Goal: Information Seeking & Learning: Learn about a topic

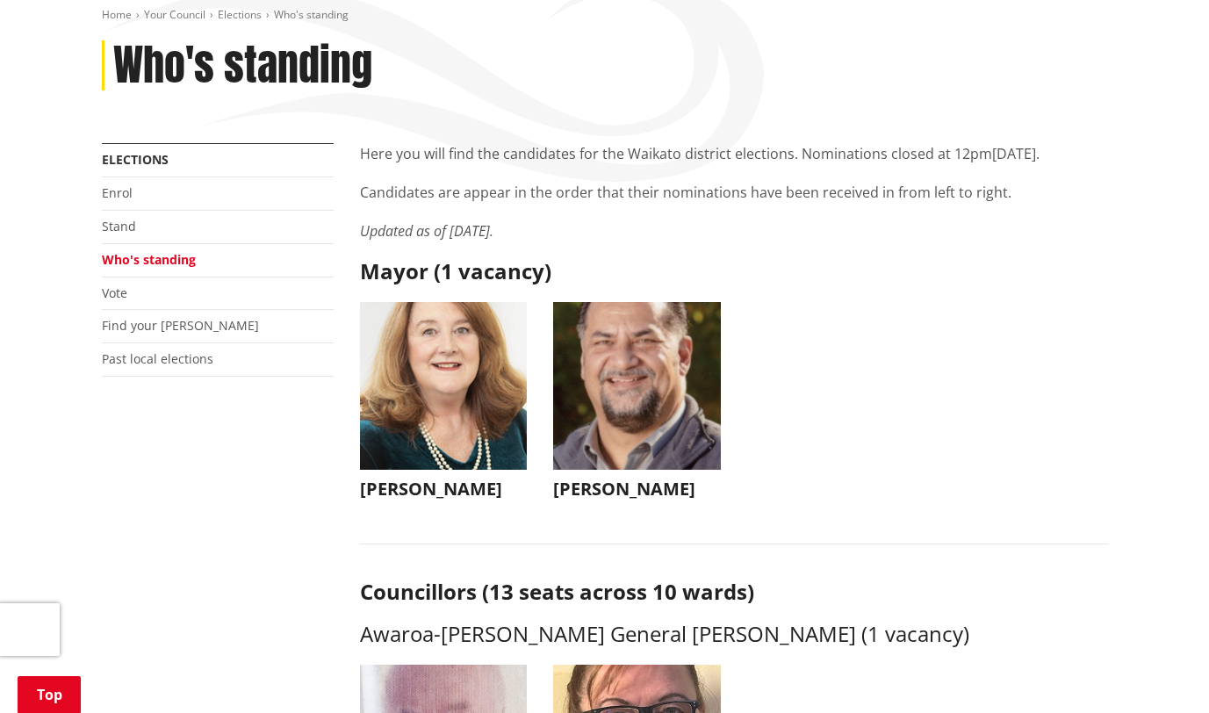
scroll to position [212, 0]
click at [604, 449] on img "button" at bounding box center [637, 385] width 168 height 168
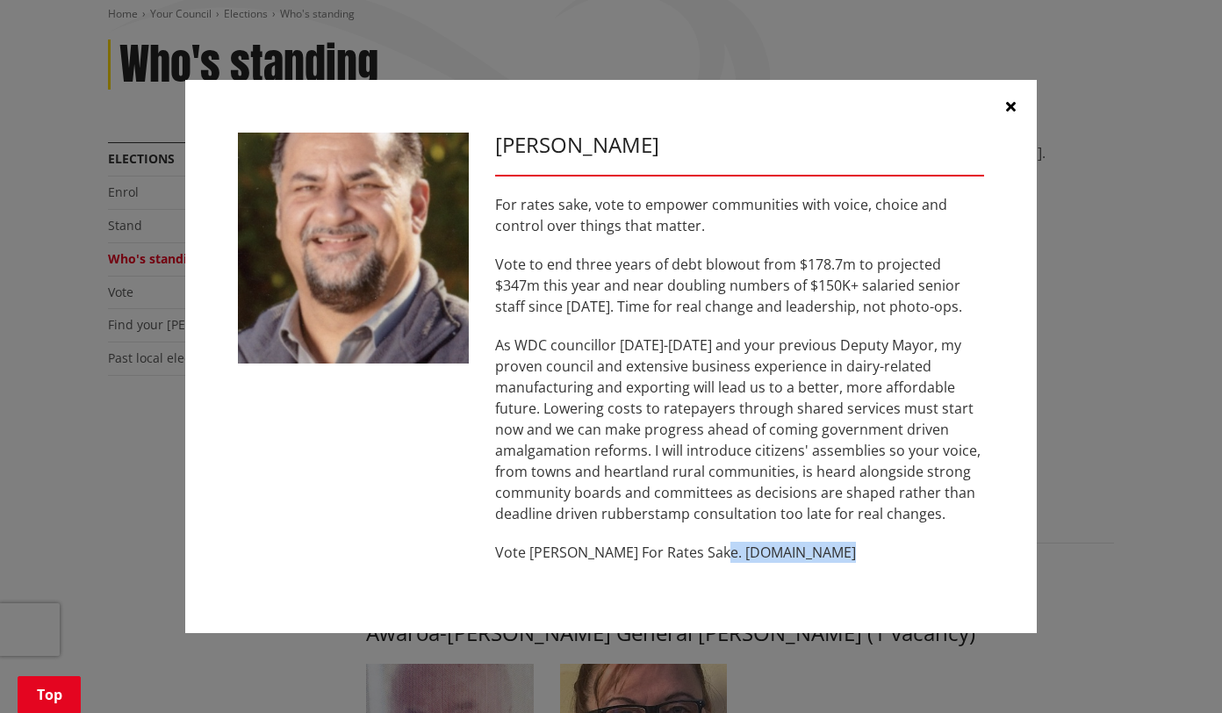
drag, startPoint x: 836, startPoint y: 554, endPoint x: 707, endPoint y: 543, distance: 130.3
click at [707, 543] on p "Vote [PERSON_NAME] For Rates Sake. [DOMAIN_NAME]" at bounding box center [739, 552] width 489 height 21
drag, startPoint x: 707, startPoint y: 543, endPoint x: 728, endPoint y: 558, distance: 25.8
copy p "www.akselbech.nz"
click at [1013, 105] on icon "button" at bounding box center [1011, 106] width 10 height 14
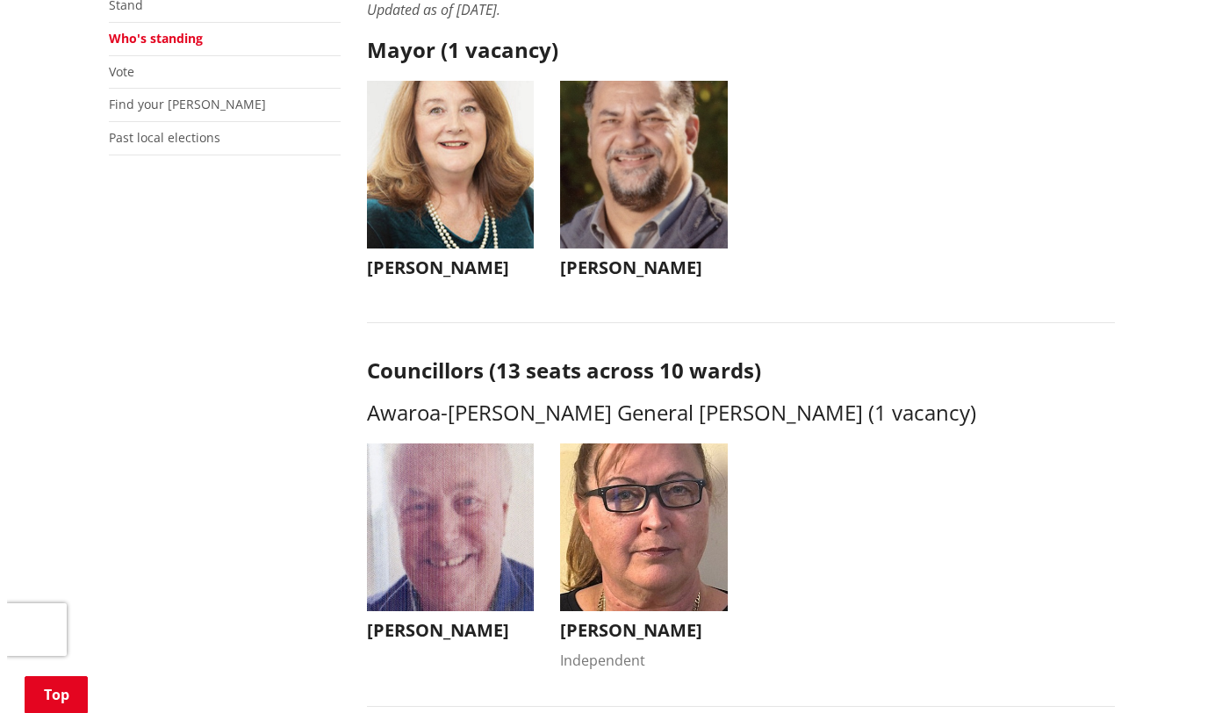
scroll to position [434, 0]
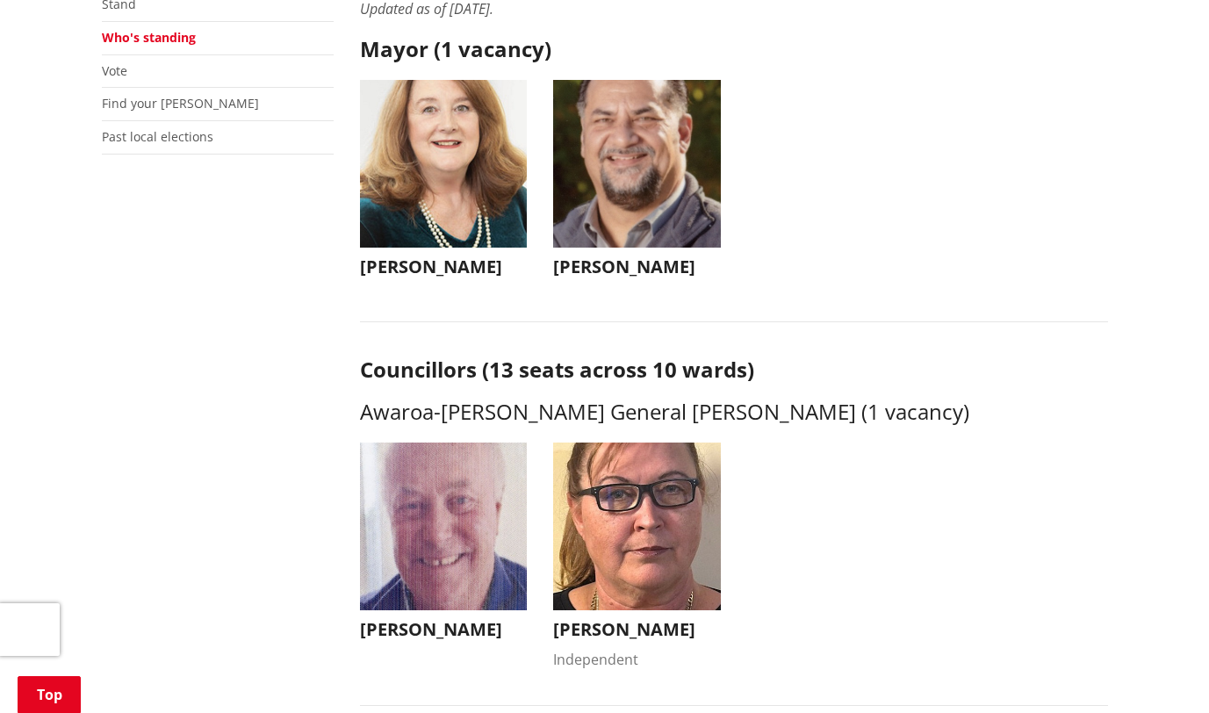
click at [431, 177] on img "button" at bounding box center [444, 164] width 168 height 168
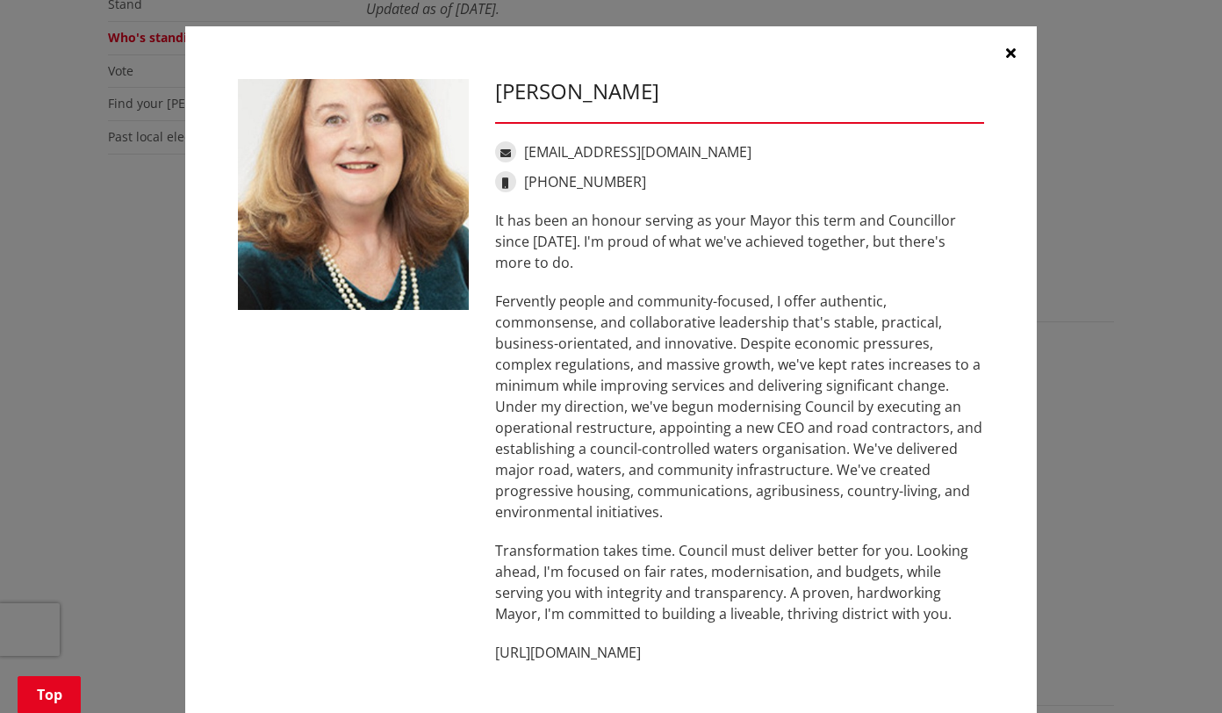
click at [1006, 52] on icon "button" at bounding box center [1011, 53] width 10 height 14
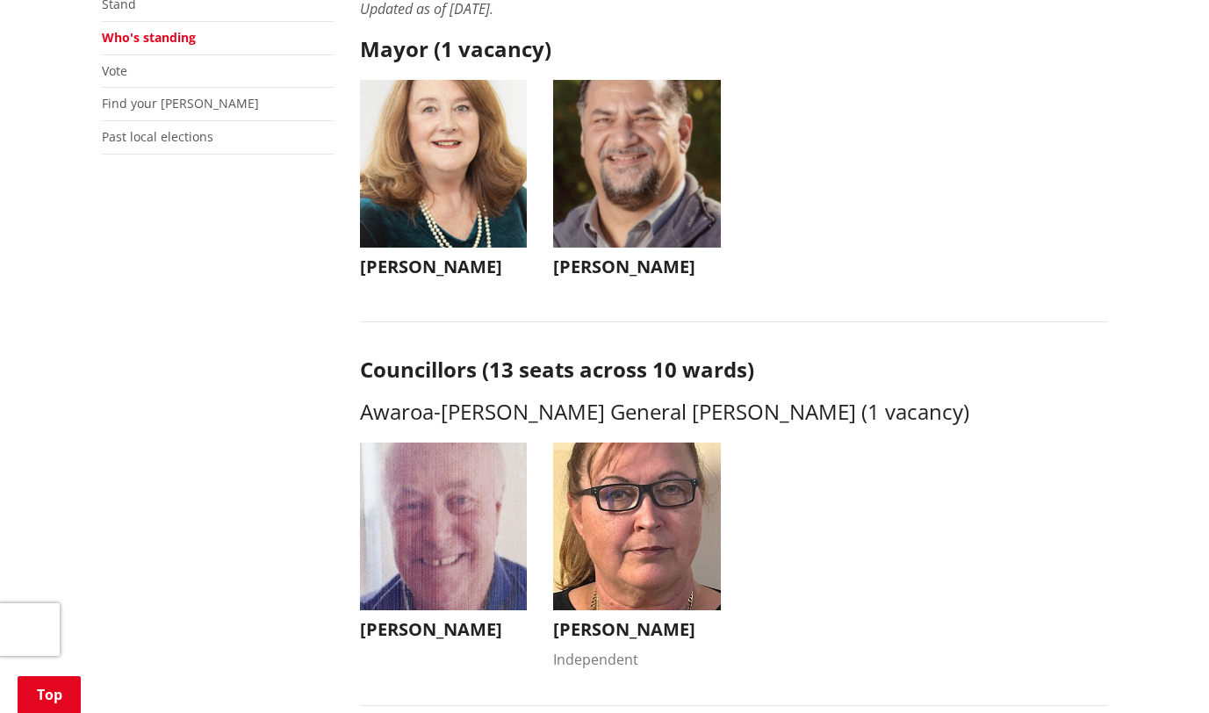
click at [601, 263] on h3 "[PERSON_NAME]" at bounding box center [637, 266] width 168 height 21
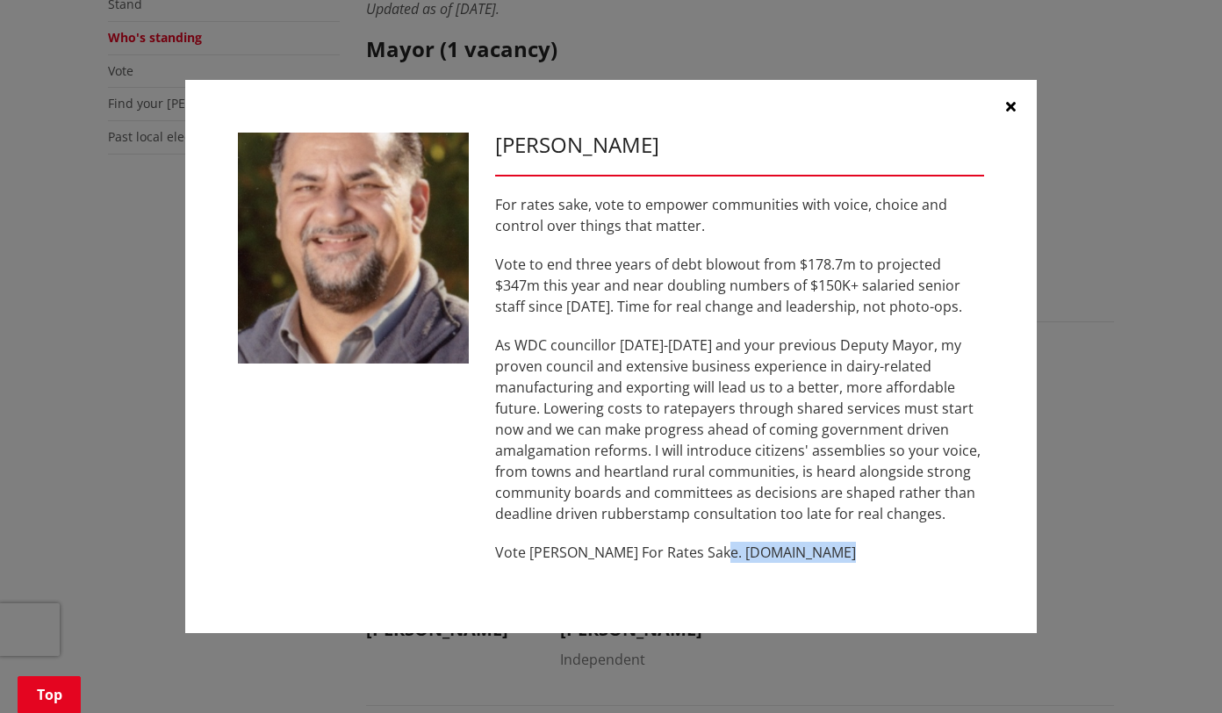
copy p "www.akselbech.nz"
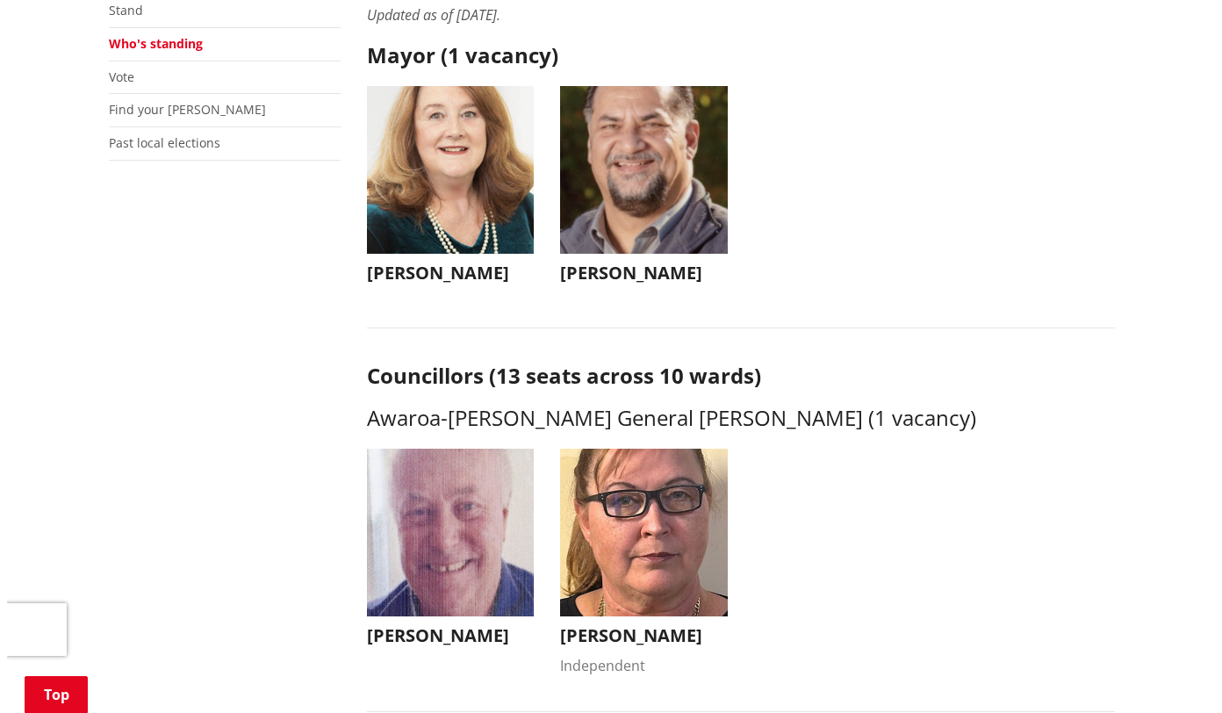
scroll to position [428, 0]
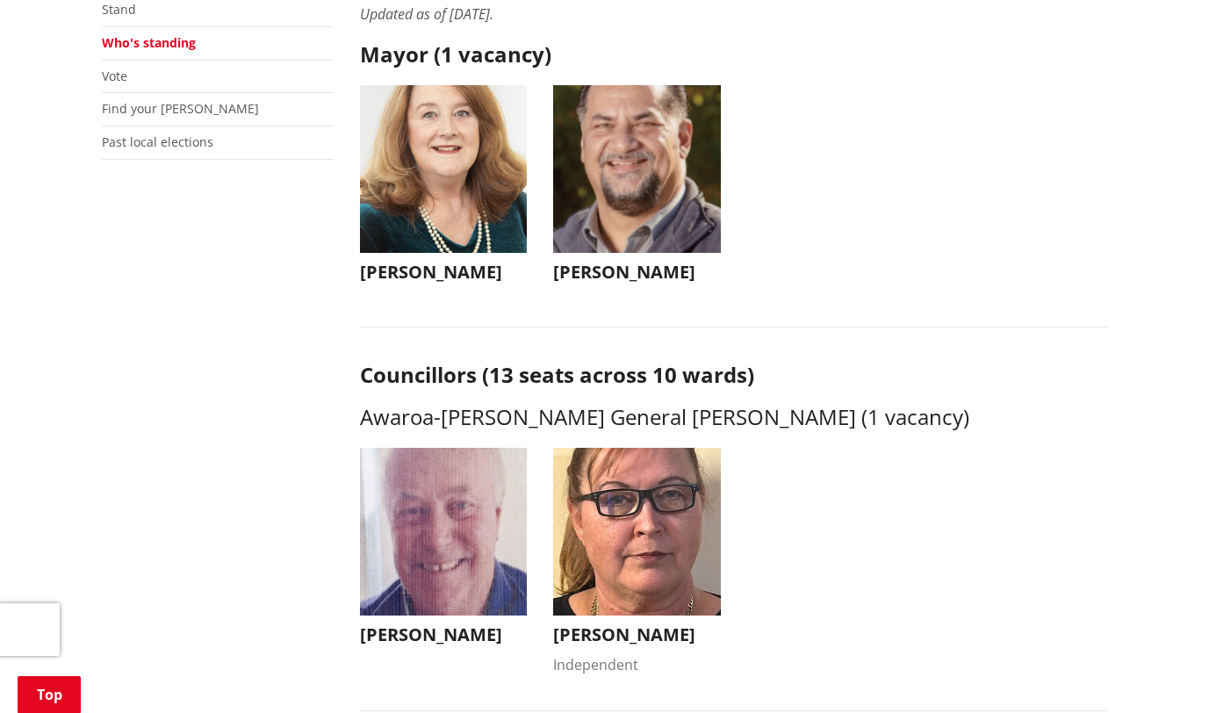
click at [435, 183] on img "button" at bounding box center [444, 169] width 168 height 168
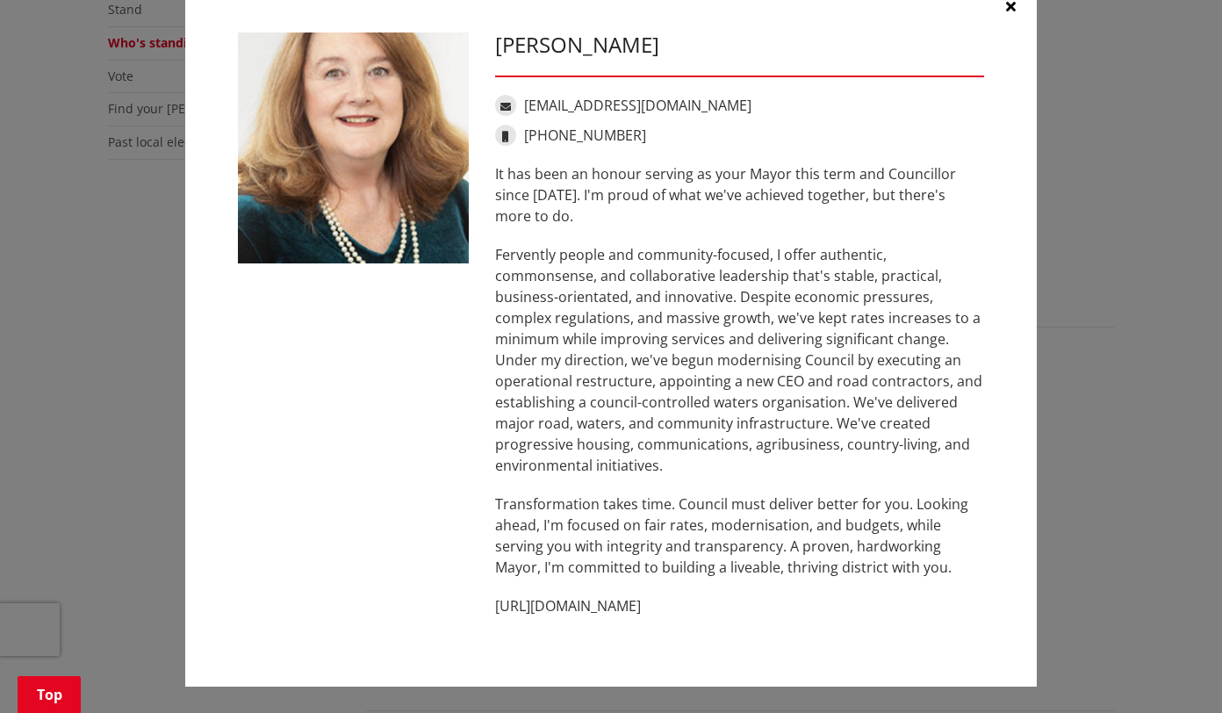
scroll to position [0, 0]
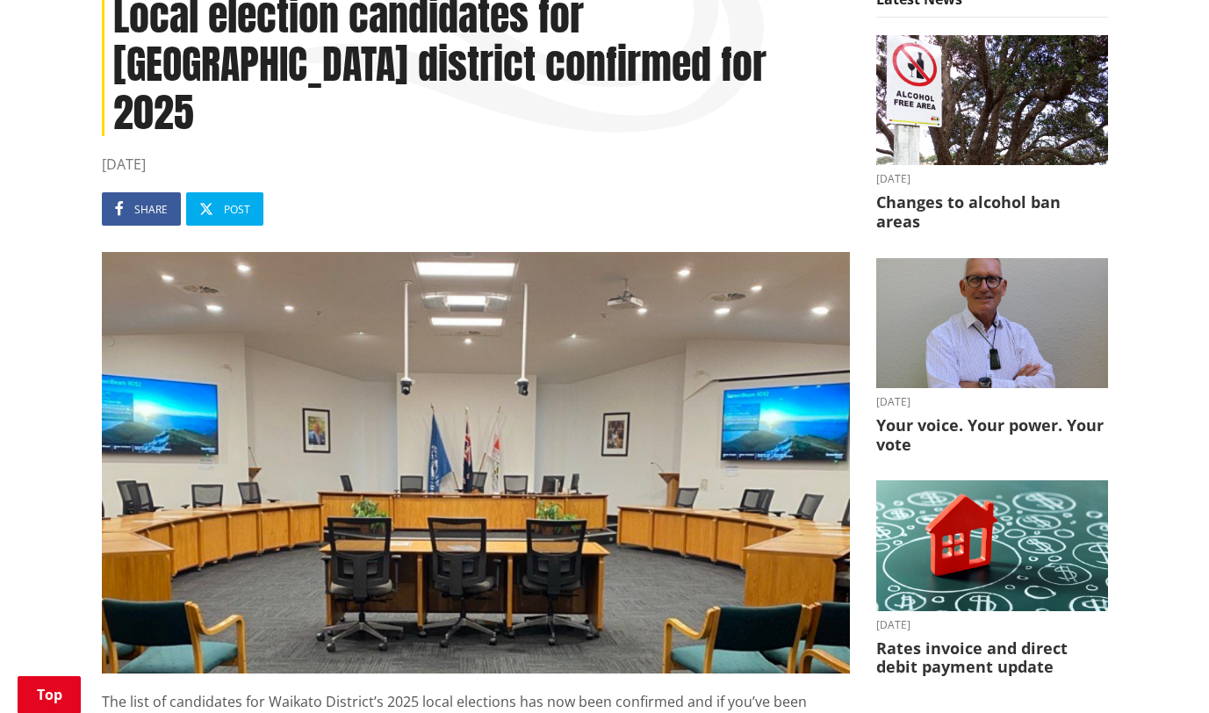
scroll to position [256, 0]
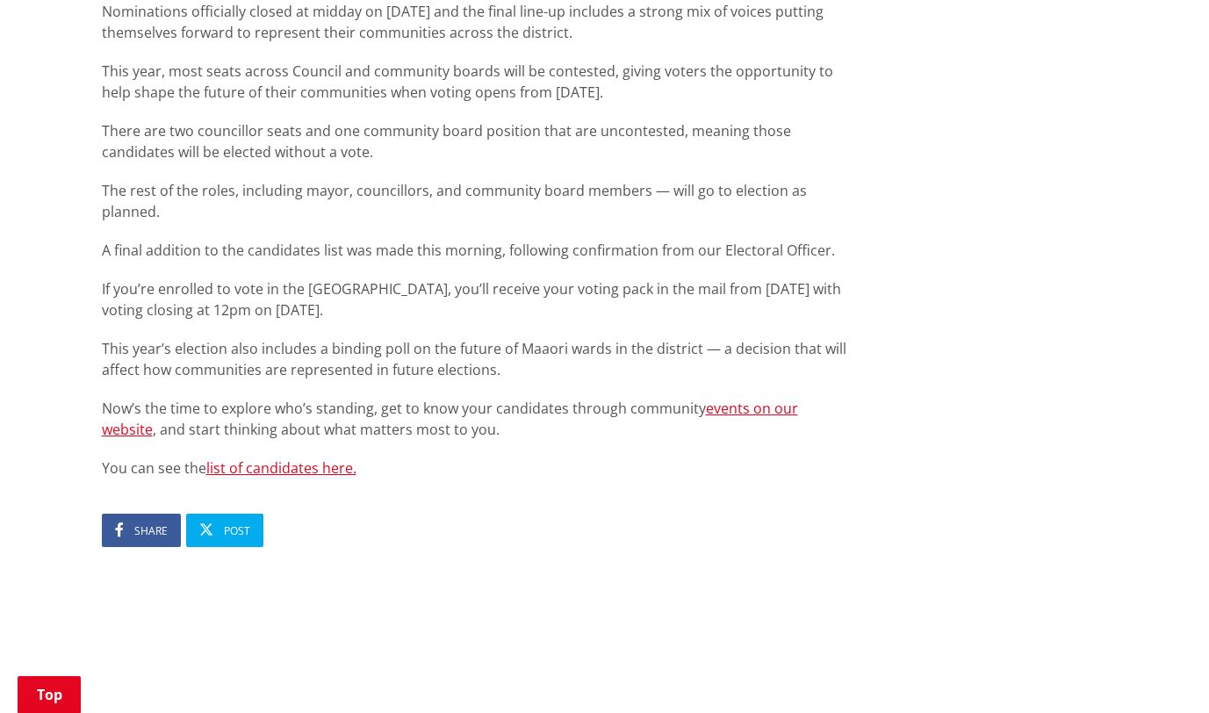
scroll to position [1008, 0]
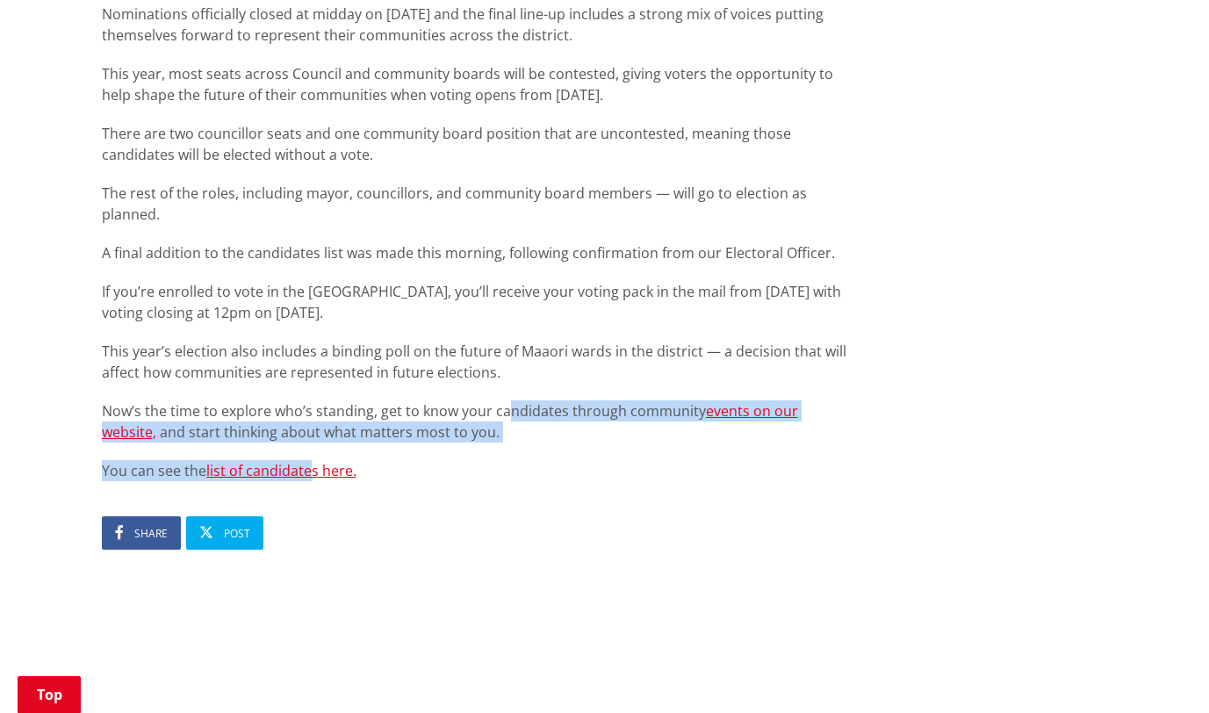
drag, startPoint x: 0, startPoint y: 0, endPoint x: 309, endPoint y: 422, distance: 523.2
click at [309, 422] on div "The list of candidates for Waikato District’s 2025 local elections has now been…" at bounding box center [476, 212] width 748 height 537
click at [309, 461] on link "list of candidates here." at bounding box center [281, 470] width 150 height 19
click at [336, 461] on link "list of candidates here." at bounding box center [281, 470] width 150 height 19
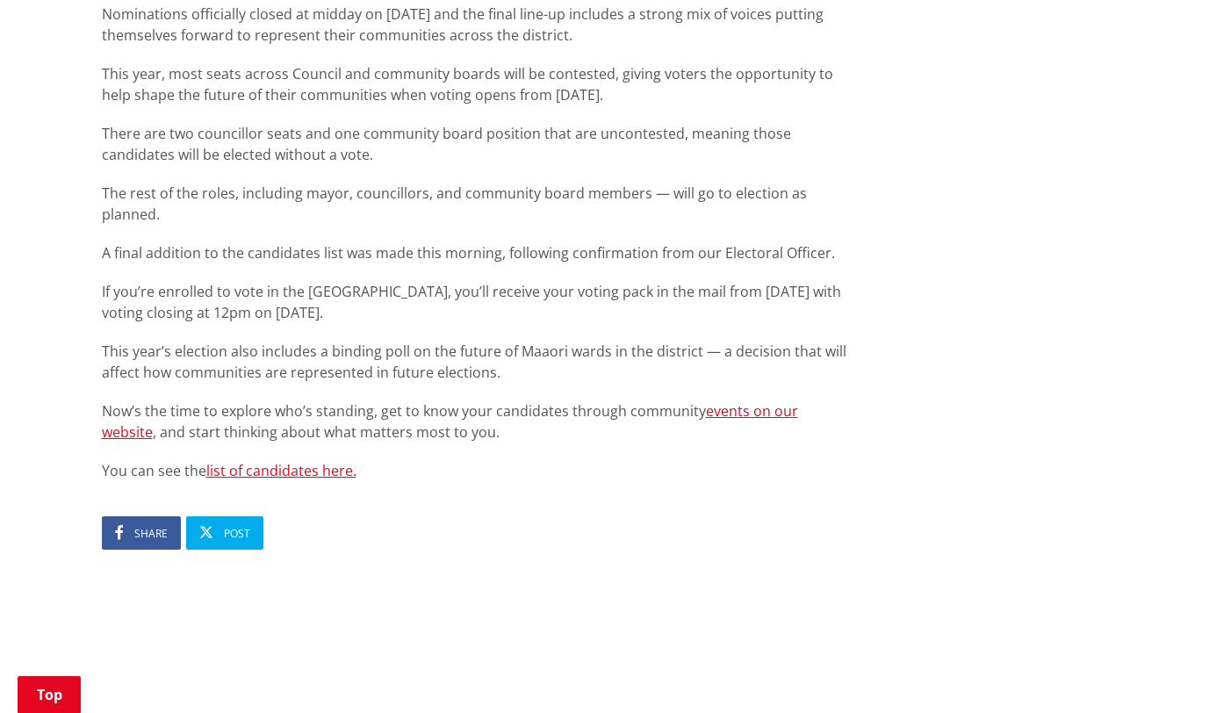
click at [431, 463] on article "Local election candidates for Waikato district confirmed for 2025 04 August 202…" at bounding box center [476, 6] width 748 height 1525
click at [312, 461] on link "list of candidates here." at bounding box center [281, 470] width 150 height 19
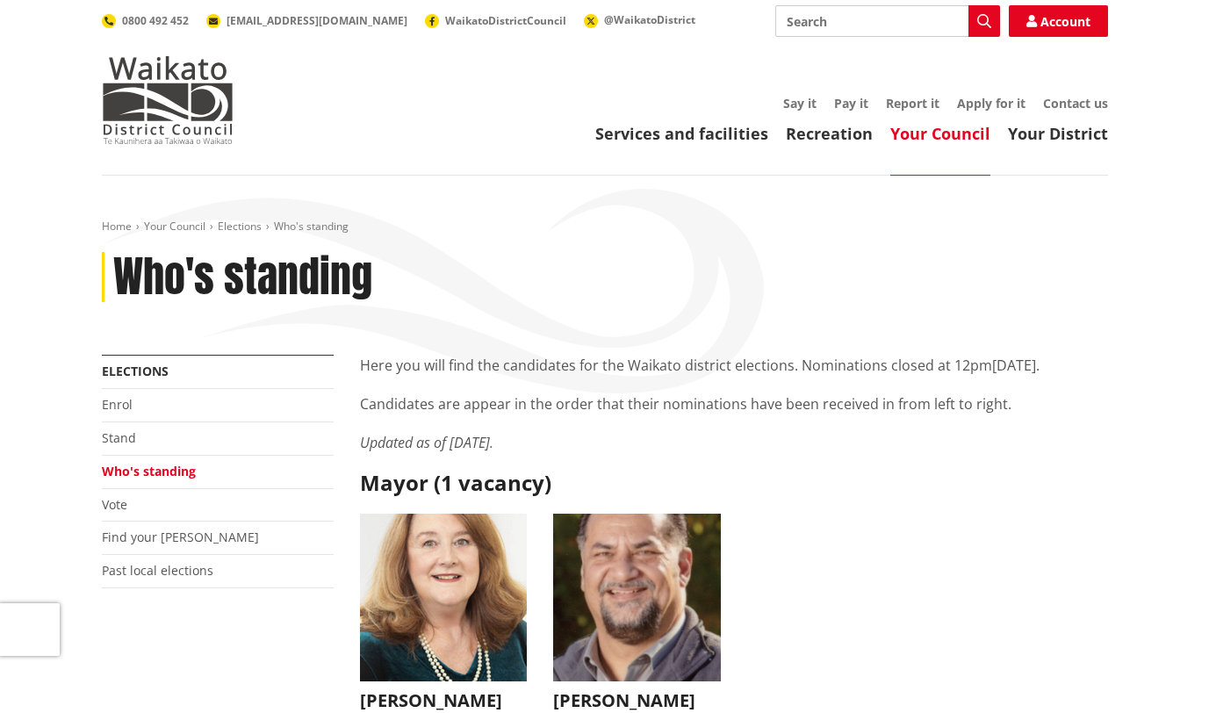
click at [628, 695] on h3 "[PERSON_NAME]" at bounding box center [637, 700] width 168 height 21
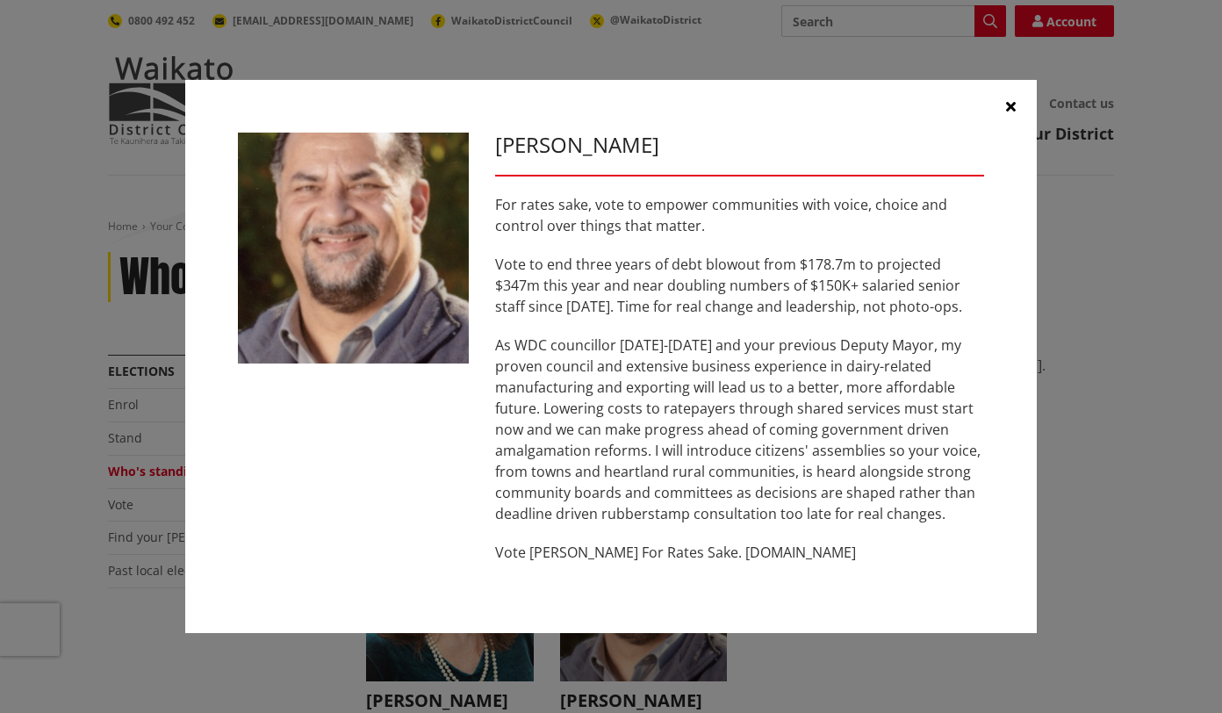
click at [379, 223] on img at bounding box center [353, 248] width 231 height 231
click at [1006, 99] on icon "button" at bounding box center [1011, 106] width 10 height 14
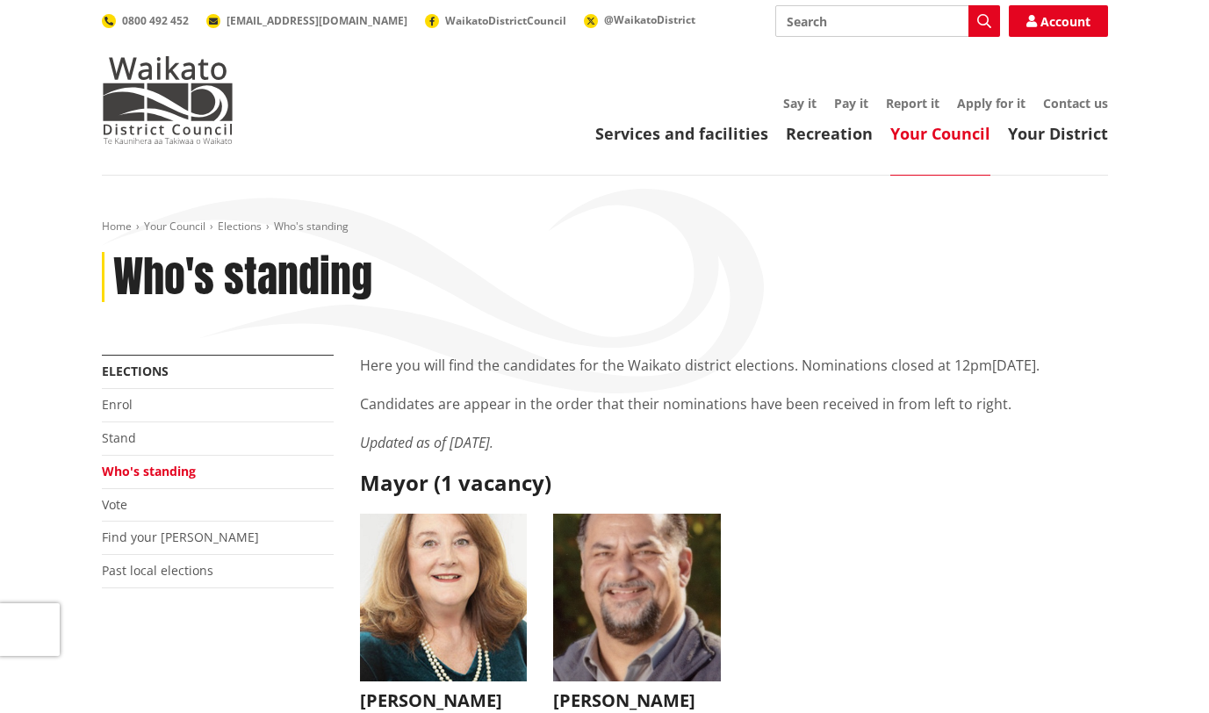
click at [458, 633] on img "button" at bounding box center [444, 597] width 168 height 168
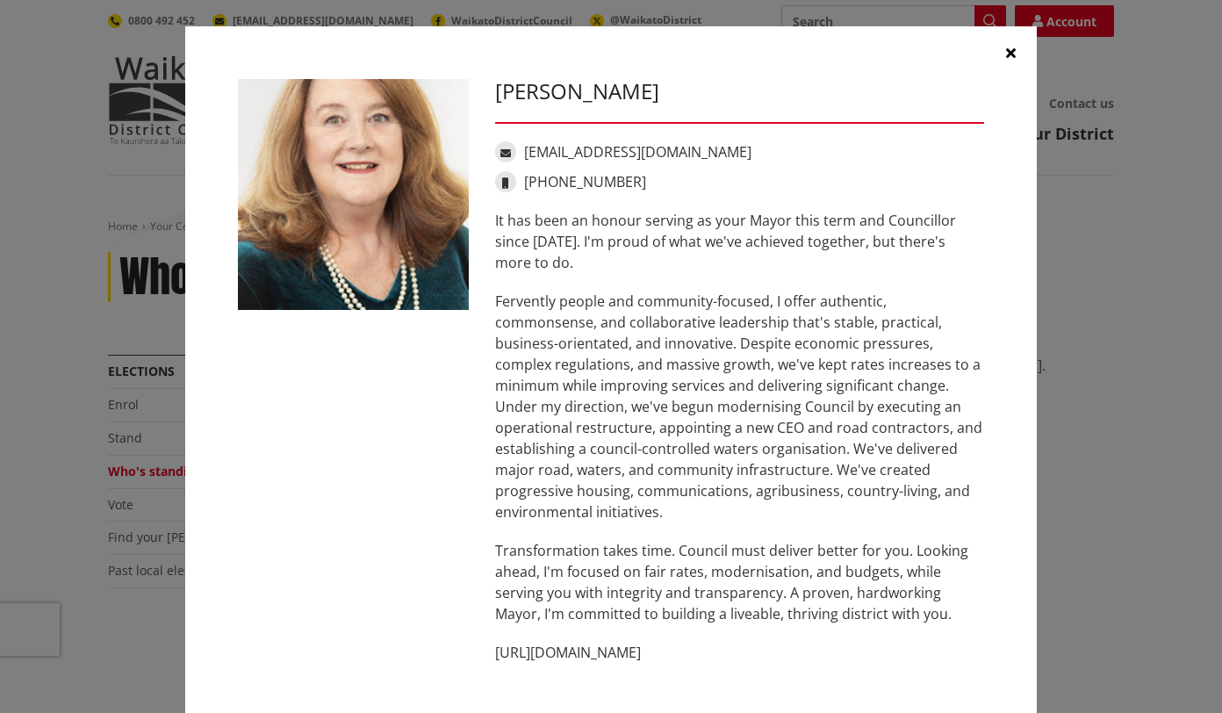
click at [1010, 51] on button "button" at bounding box center [1010, 52] width 53 height 53
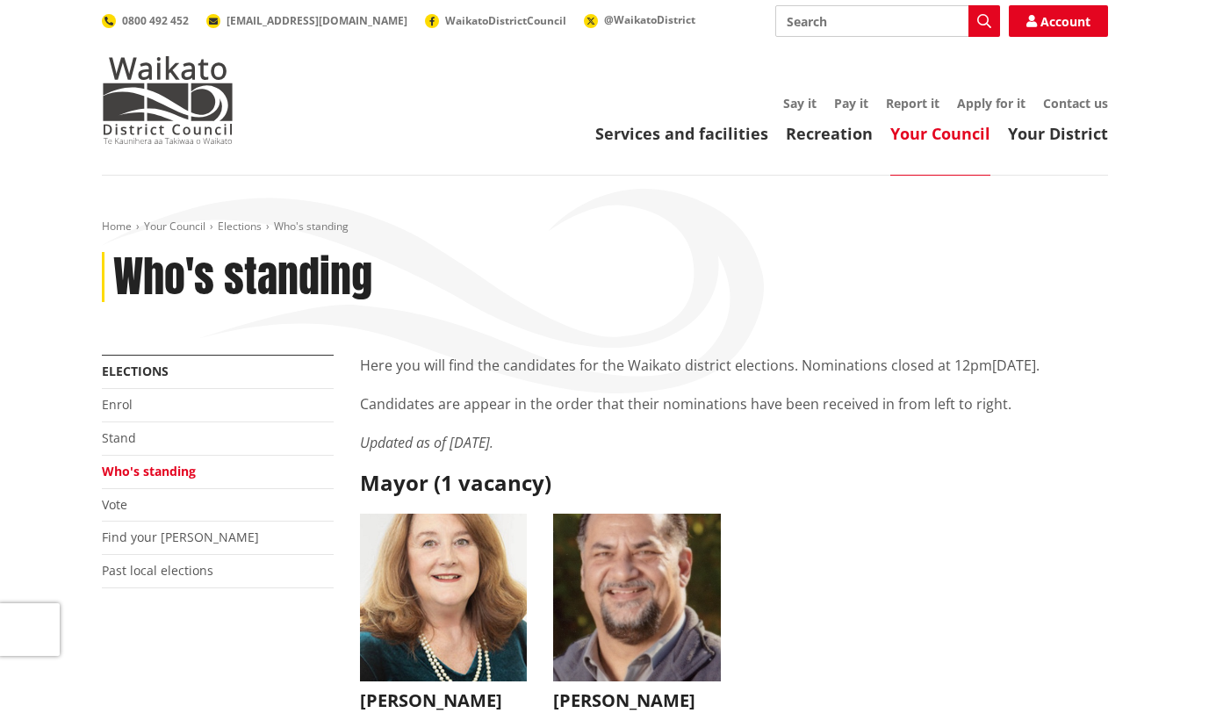
click at [655, 585] on img "button" at bounding box center [637, 597] width 168 height 168
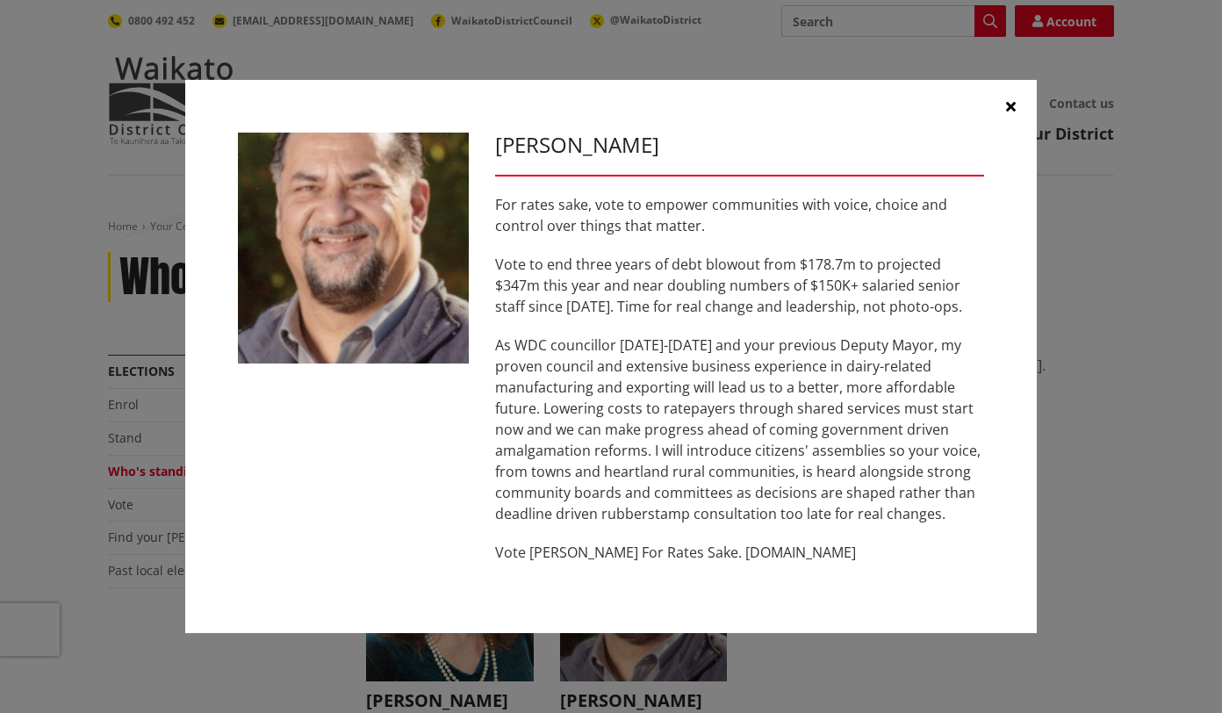
click at [655, 585] on div "[PERSON_NAME] For rates sake, vote to empower communities with voice, choice an…" at bounding box center [610, 357] width 851 height 554
click at [761, 564] on div "[PERSON_NAME] For rates sake, vote to empower communities with voice, choice an…" at bounding box center [739, 357] width 515 height 449
